Goal: Task Accomplishment & Management: Manage account settings

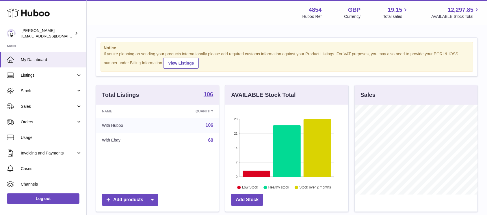
scroll to position [90, 123]
click at [54, 107] on span "Sales" at bounding box center [48, 106] width 55 height 5
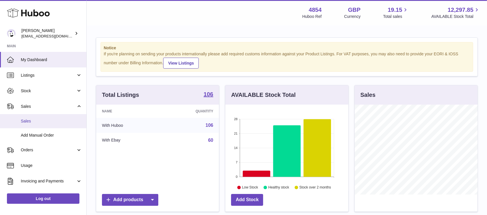
drag, startPoint x: 53, startPoint y: 121, endPoint x: 60, endPoint y: 118, distance: 7.6
click at [53, 121] on span "Sales" at bounding box center [51, 121] width 61 height 5
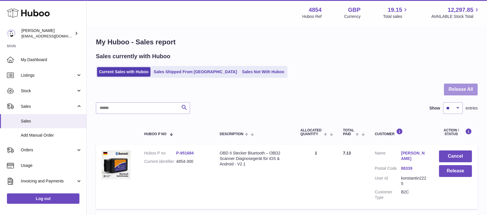
click at [462, 92] on button "Release All" at bounding box center [461, 90] width 34 height 12
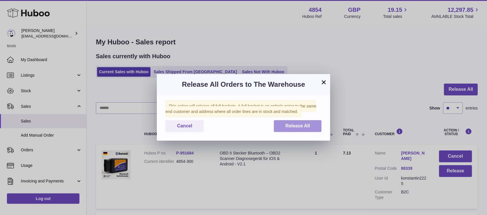
click at [283, 128] on button "Release All" at bounding box center [298, 126] width 48 height 12
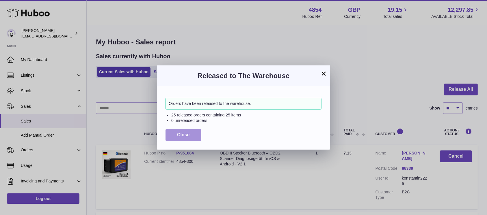
click at [184, 137] on span "Close" at bounding box center [183, 135] width 13 height 5
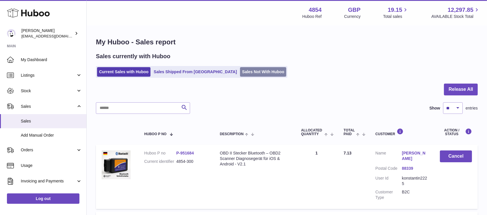
click at [252, 71] on link "Sales Not With Huboo" at bounding box center [263, 72] width 46 height 10
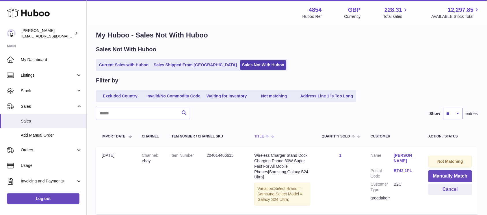
scroll to position [115, 0]
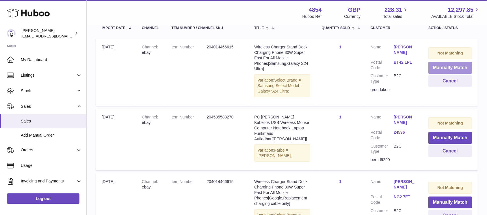
click at [446, 69] on button "Manually Match" at bounding box center [450, 68] width 44 height 12
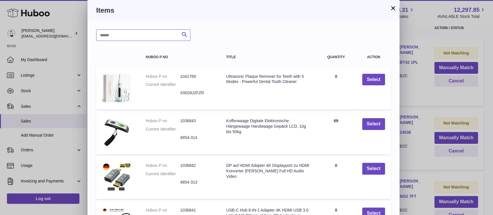
click at [152, 31] on input "text" at bounding box center [143, 35] width 94 height 12
type input "*****"
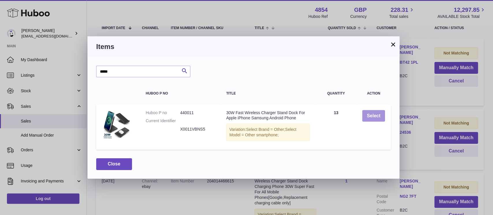
click at [369, 113] on button "Select" at bounding box center [373, 116] width 23 height 12
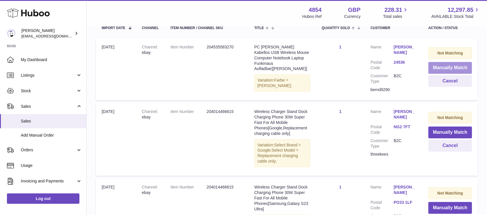
click at [441, 69] on button "Manually Match" at bounding box center [450, 68] width 44 height 12
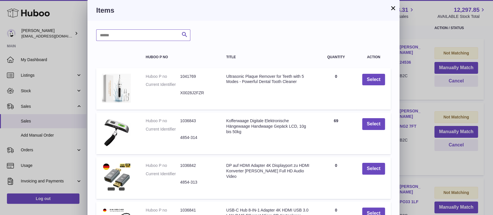
click at [123, 39] on input "text" at bounding box center [143, 35] width 94 height 12
type input "*****"
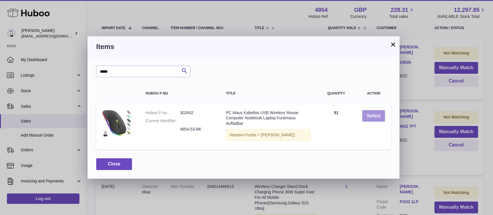
click at [380, 117] on button "Select" at bounding box center [373, 116] width 23 height 12
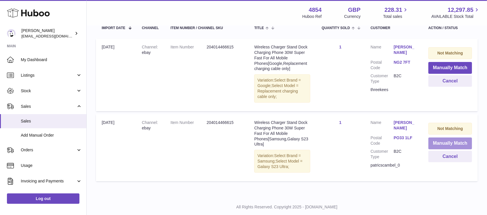
click at [439, 141] on button "Manually Match" at bounding box center [450, 144] width 44 height 12
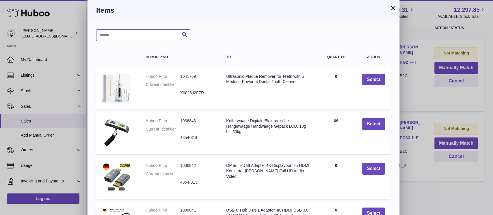
click at [137, 39] on input "text" at bounding box center [143, 35] width 94 height 12
type input "*****"
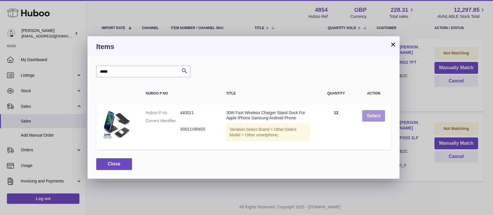
click at [373, 113] on button "Select" at bounding box center [373, 116] width 23 height 12
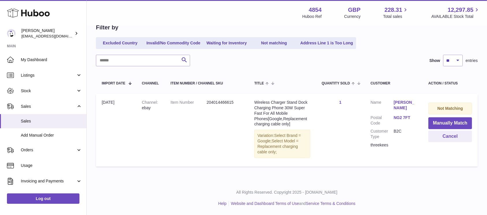
scroll to position [60, 0]
click at [383, 148] on div "threekees" at bounding box center [393, 145] width 46 height 5
copy div "threekees"
click at [437, 138] on button "Cancel" at bounding box center [450, 137] width 44 height 12
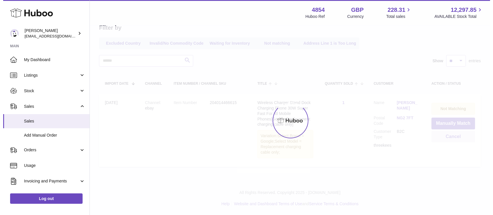
scroll to position [0, 0]
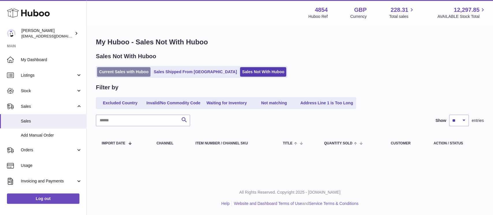
click at [137, 68] on link "Current Sales with Huboo" at bounding box center [123, 72] width 53 height 10
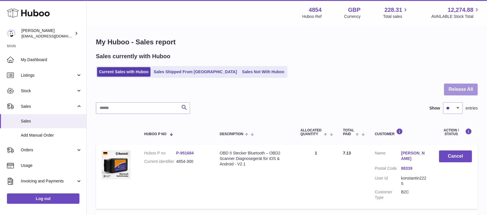
click at [447, 89] on button "Release All" at bounding box center [461, 90] width 34 height 12
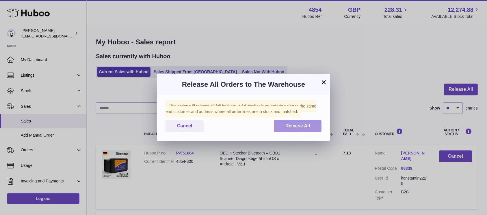
click at [288, 128] on span "Release All" at bounding box center [297, 126] width 25 height 5
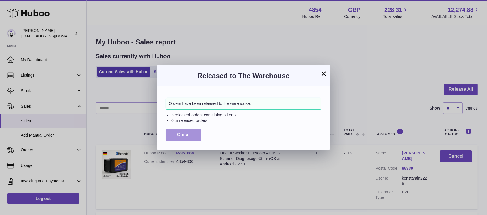
click at [186, 135] on span "Close" at bounding box center [183, 135] width 13 height 5
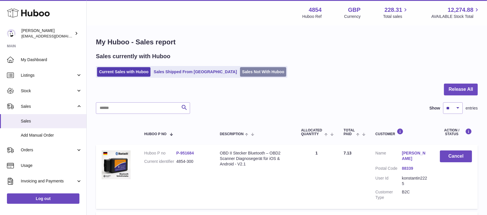
click at [243, 74] on link "Sales Not With Huboo" at bounding box center [263, 72] width 46 height 10
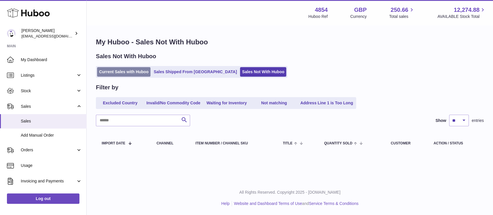
click at [139, 73] on link "Current Sales with Huboo" at bounding box center [123, 72] width 53 height 10
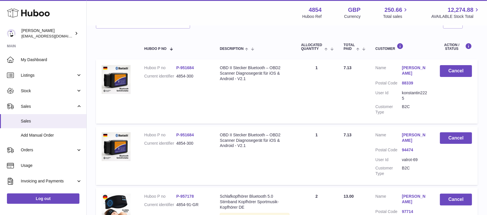
scroll to position [38, 0]
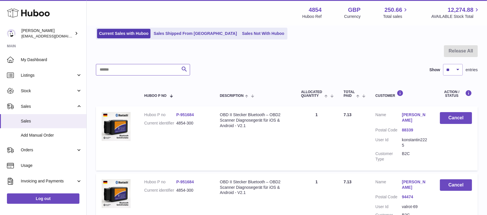
click at [140, 70] on input "text" at bounding box center [143, 70] width 94 height 12
type input "****"
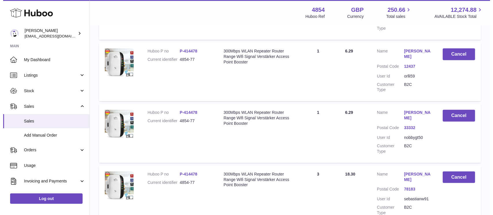
scroll to position [269, 0]
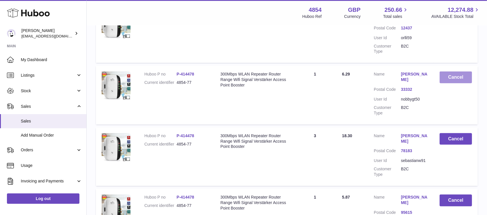
click at [460, 72] on button "Cancel" at bounding box center [455, 78] width 32 height 12
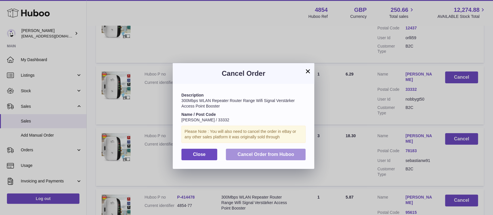
click at [261, 153] on span "Cancel Order from Huboo" at bounding box center [265, 154] width 57 height 5
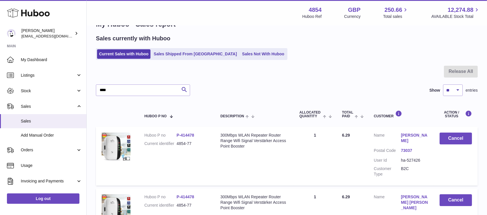
scroll to position [0, 0]
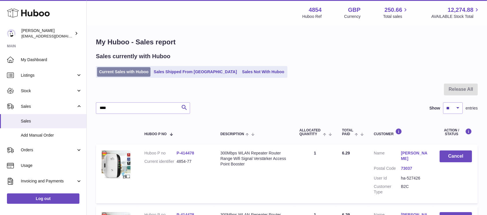
click at [133, 69] on link "Current Sales with Huboo" at bounding box center [123, 72] width 53 height 10
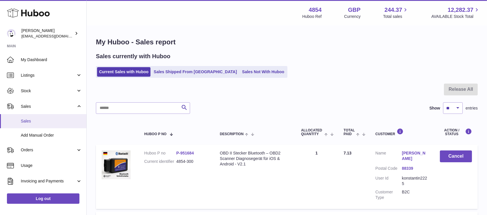
click at [50, 122] on span "Sales" at bounding box center [51, 121] width 61 height 5
